Goal: Communication & Community: Participate in discussion

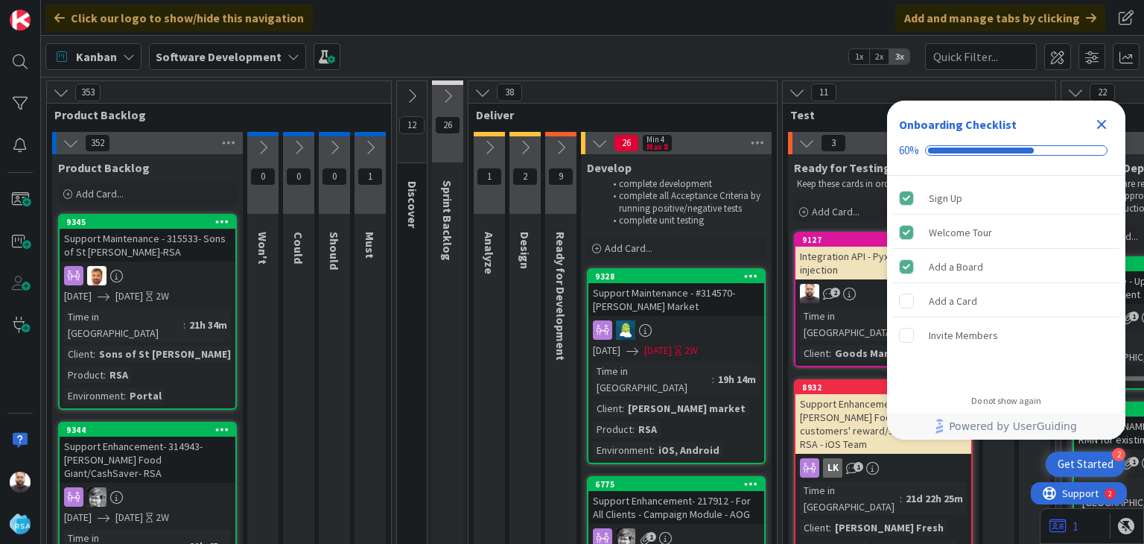
click at [1103, 123] on icon "Close Checklist" at bounding box center [1102, 125] width 10 height 10
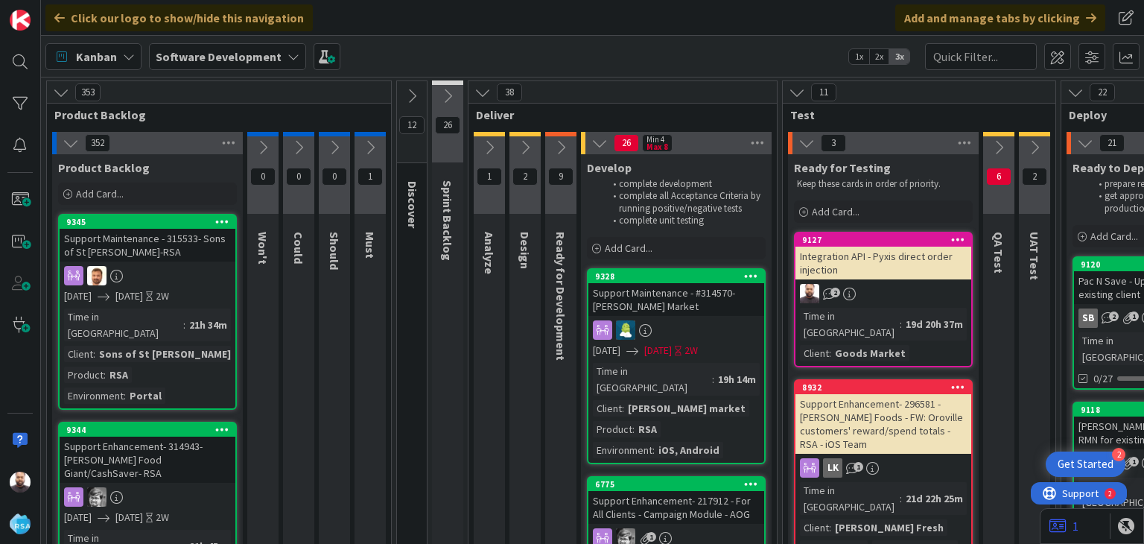
click at [874, 302] on div "2" at bounding box center [883, 293] width 176 height 19
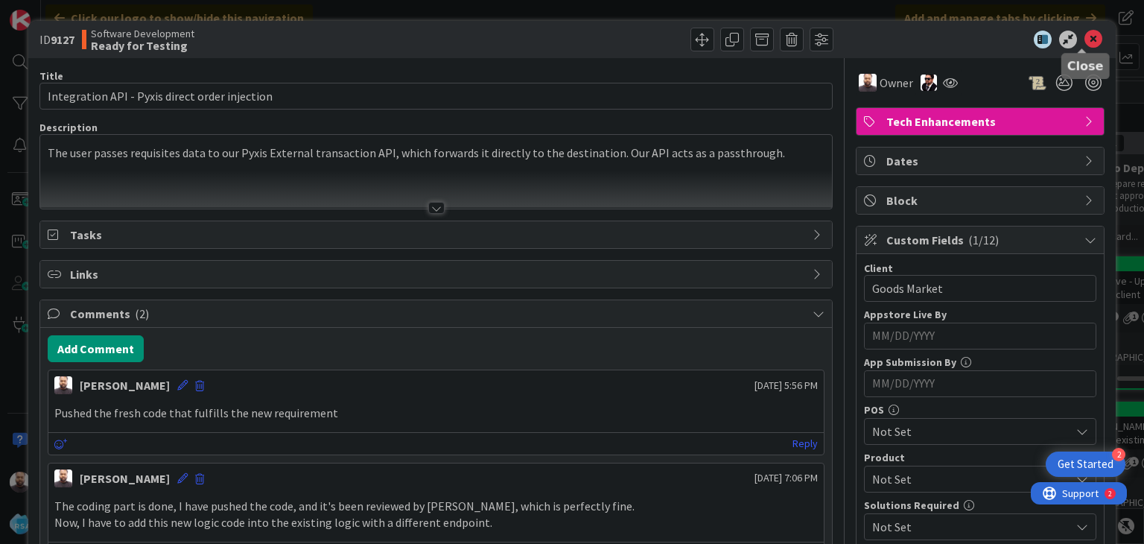
click at [1084, 35] on icon at bounding box center [1093, 40] width 18 height 18
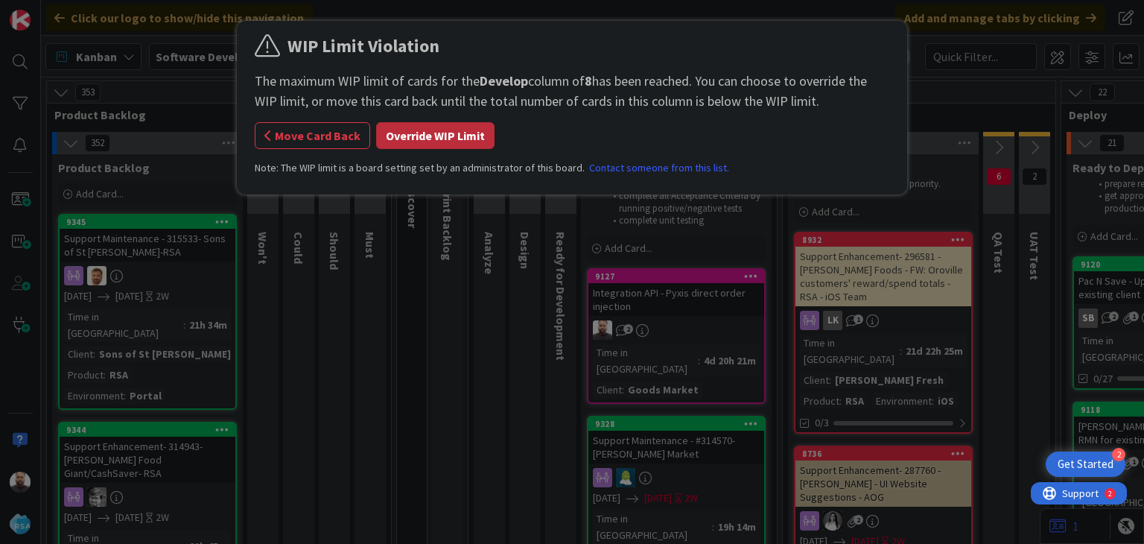
click at [447, 139] on button "Override WIP Limit" at bounding box center [435, 135] width 118 height 27
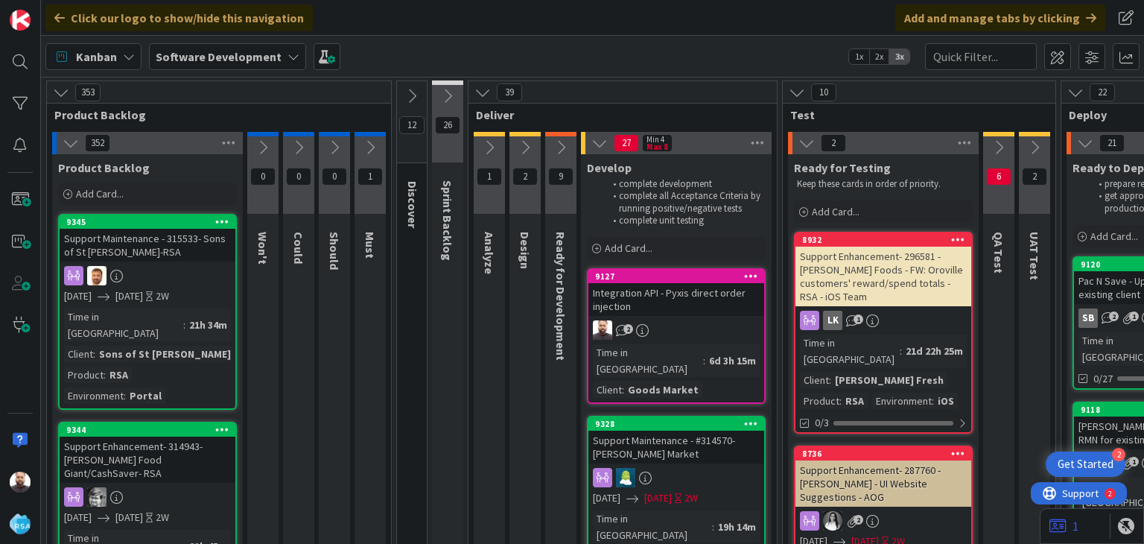
click at [684, 298] on div "Integration API - Pyxis direct order injection" at bounding box center [676, 299] width 176 height 33
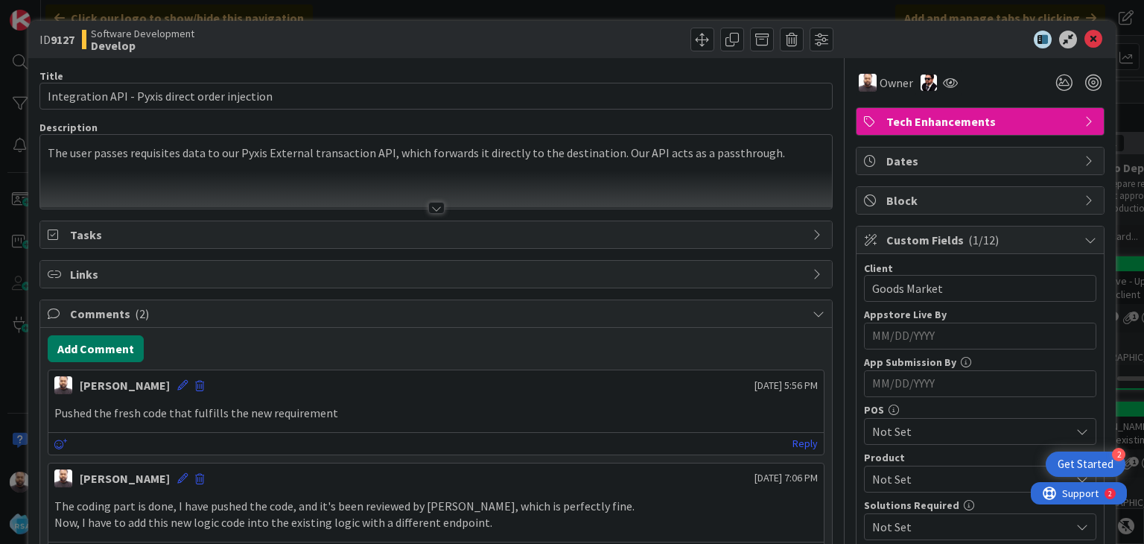
click at [118, 344] on button "Add Comment" at bounding box center [96, 348] width 96 height 27
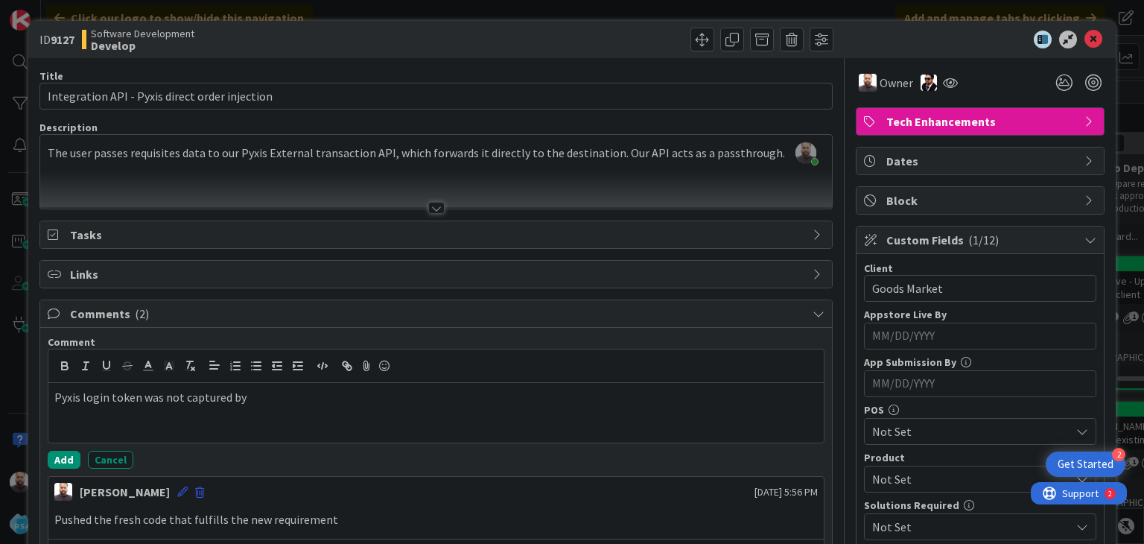
click at [252, 397] on p "Pyxis login token was not captured by" at bounding box center [435, 397] width 763 height 17
click at [416, 394] on p "The Pyxis login token was not captured by the TransactionBridge API" at bounding box center [435, 397] width 763 height 17
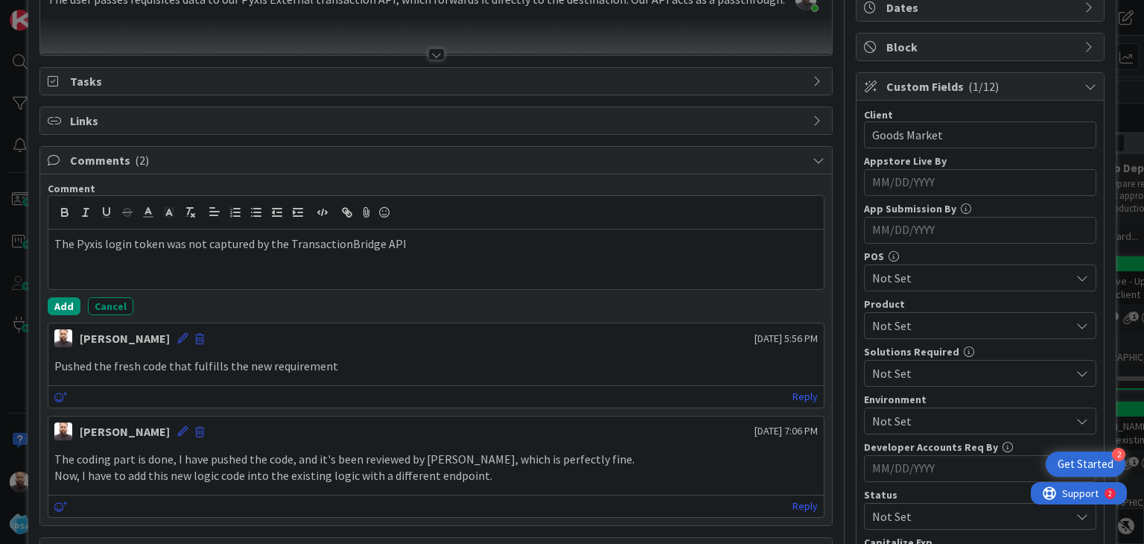
scroll to position [100, 0]
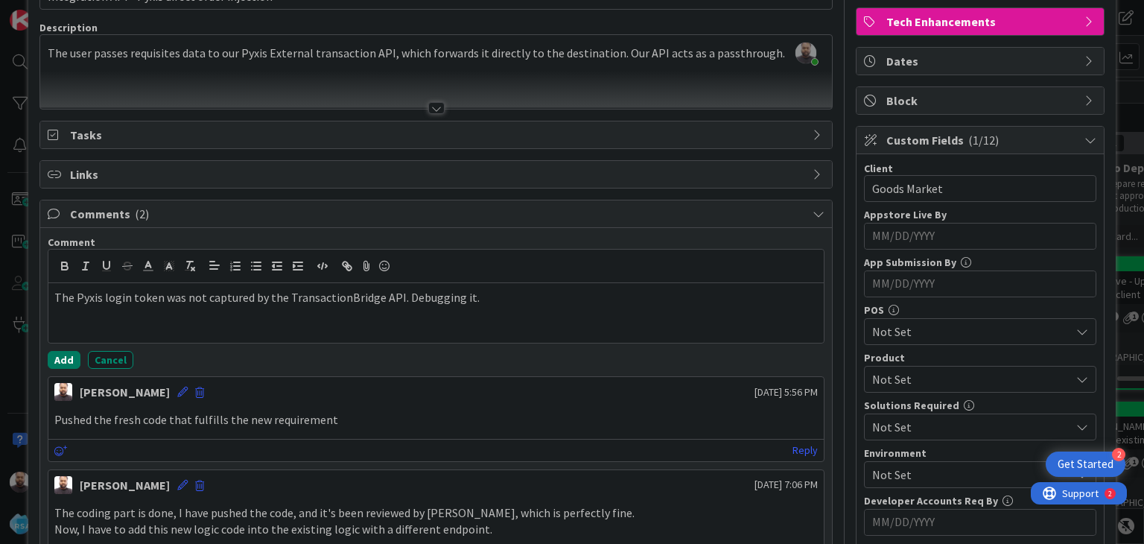
click at [63, 362] on button "Add" at bounding box center [64, 360] width 33 height 18
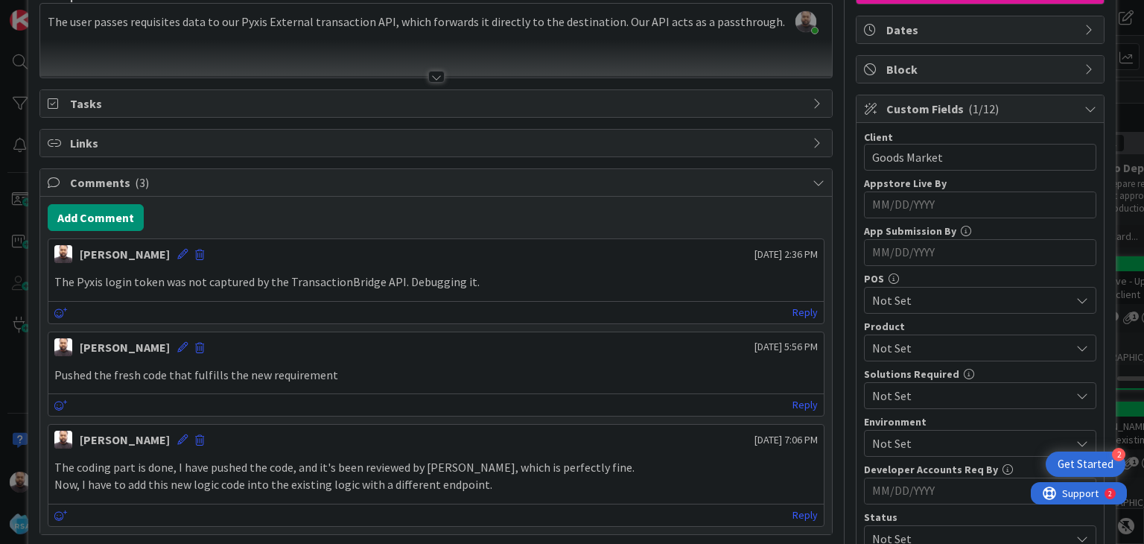
scroll to position [0, 0]
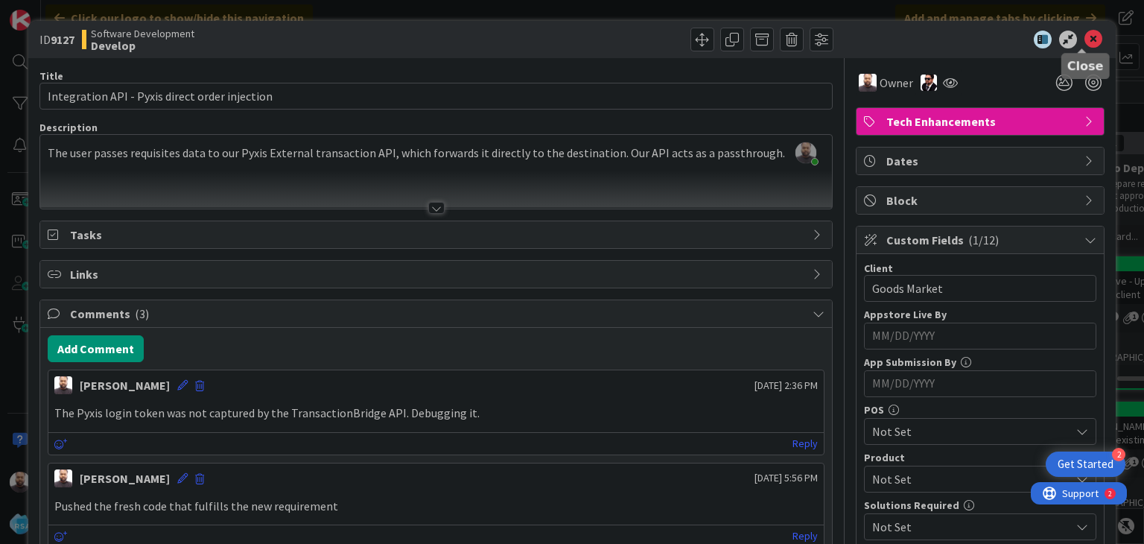
click at [1086, 42] on icon at bounding box center [1093, 40] width 18 height 18
